Goal: Task Accomplishment & Management: Use online tool/utility

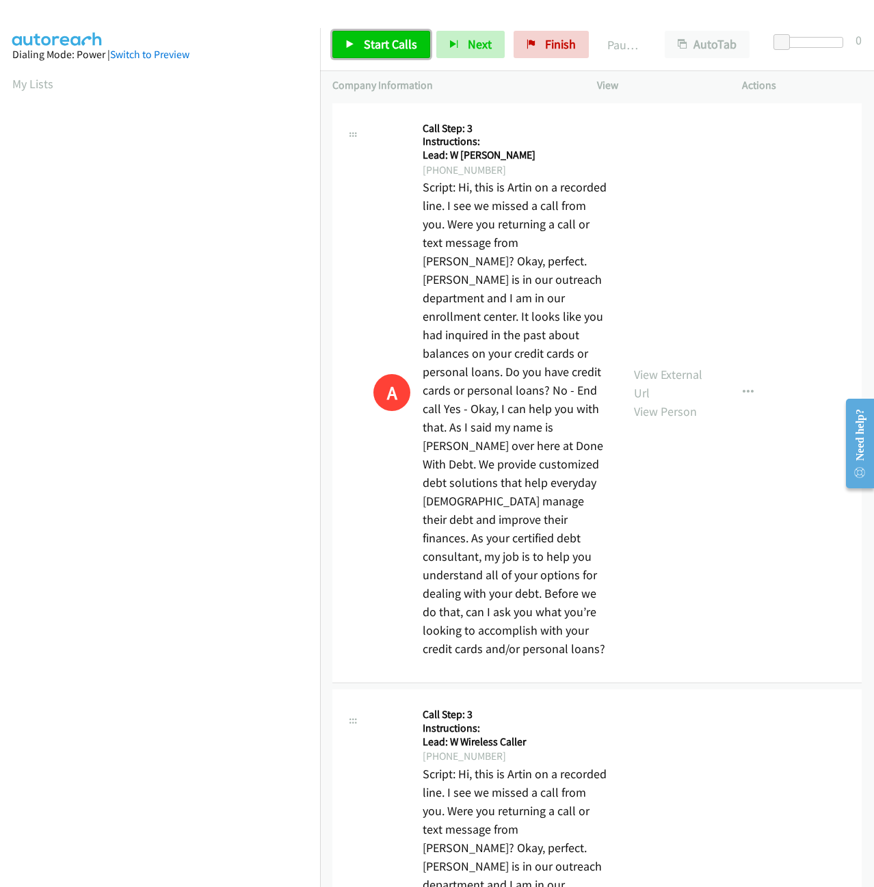
click at [352, 46] on icon at bounding box center [350, 45] width 10 height 10
click at [427, 46] on icon "button" at bounding box center [432, 45] width 10 height 10
click at [446, 51] on span "Next" at bounding box center [457, 44] width 24 height 16
click at [366, 53] on link "Pause" at bounding box center [369, 44] width 75 height 27
click at [364, 42] on span "Start Calls" at bounding box center [390, 44] width 53 height 16
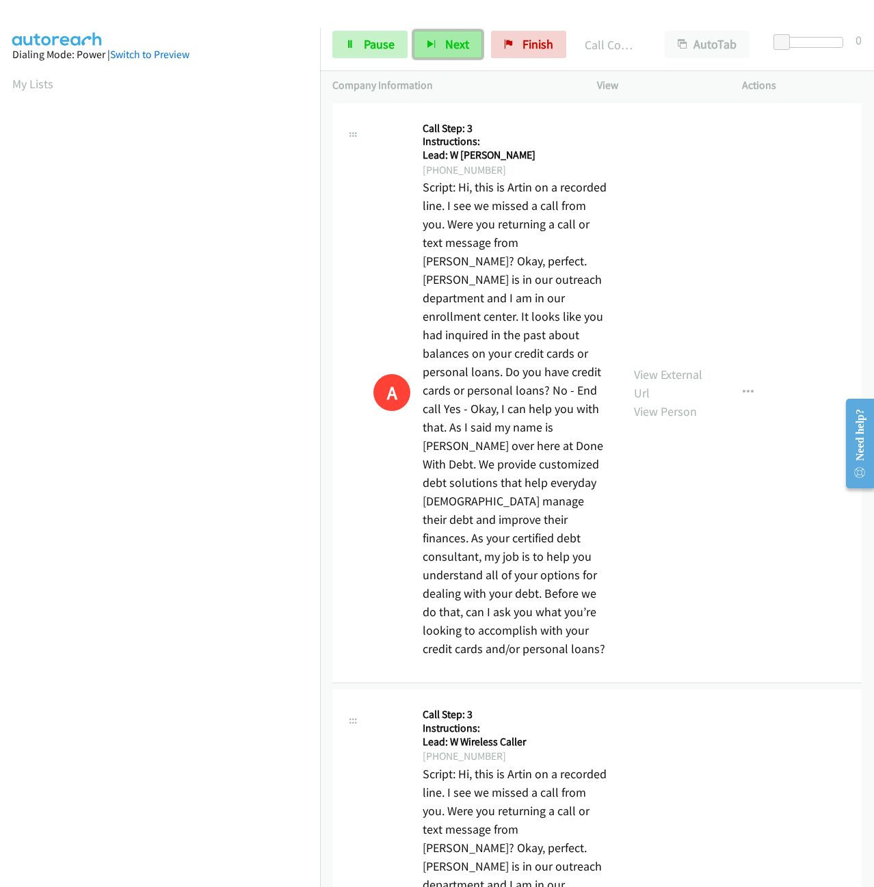
click at [435, 35] on button "Next" at bounding box center [448, 44] width 68 height 27
click at [533, 49] on span "Finish" at bounding box center [537, 44] width 31 height 16
click at [373, 53] on link "Start Calls" at bounding box center [381, 44] width 98 height 27
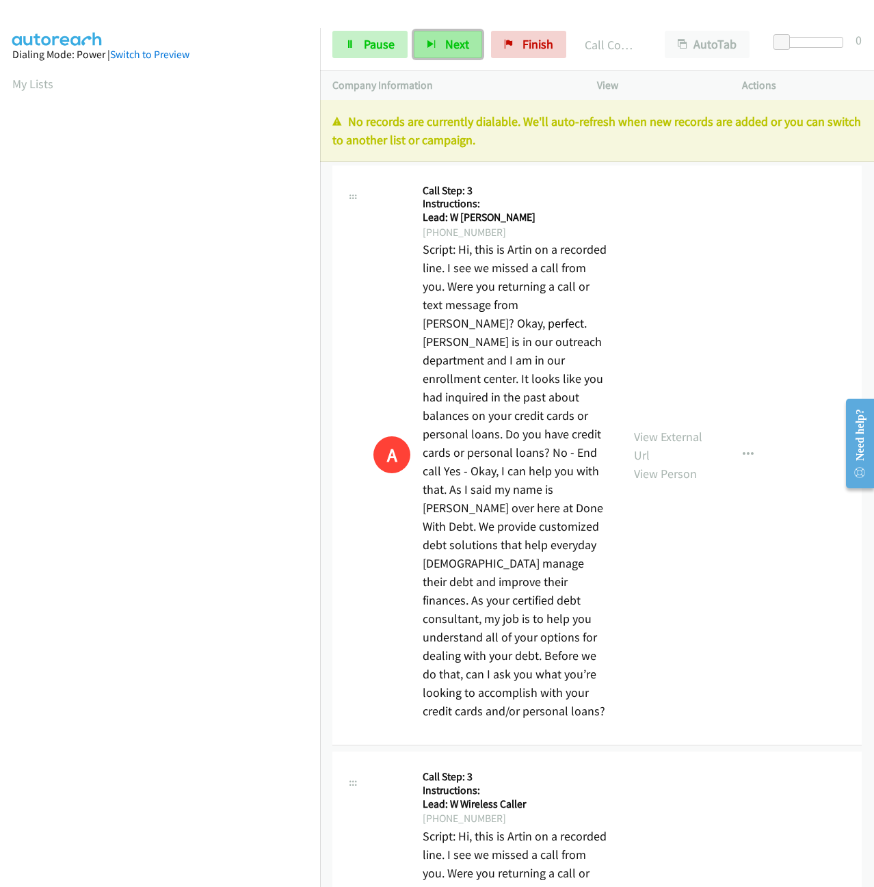
click at [462, 49] on span "Next" at bounding box center [457, 44] width 24 height 16
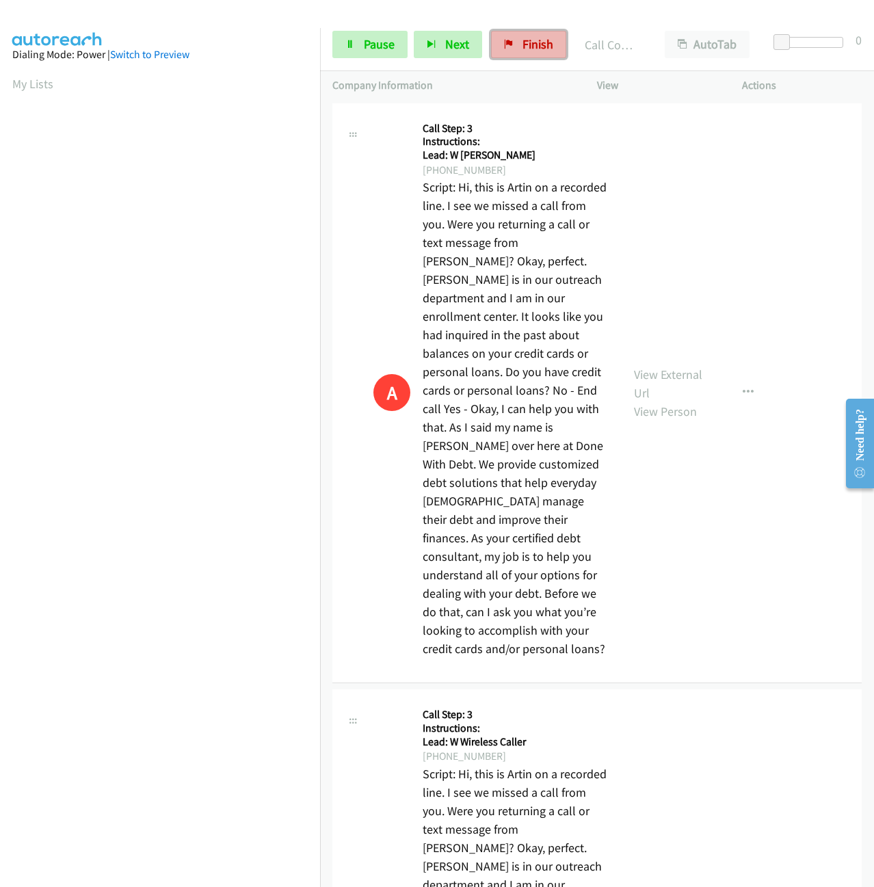
click at [539, 51] on span "Finish" at bounding box center [537, 44] width 31 height 16
